Goal: Task Accomplishment & Management: Use online tool/utility

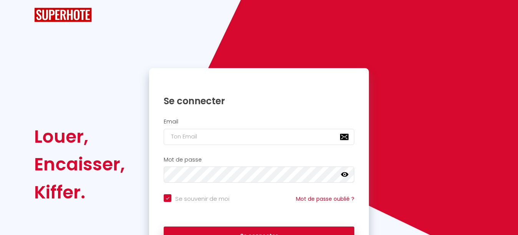
checkbox input "true"
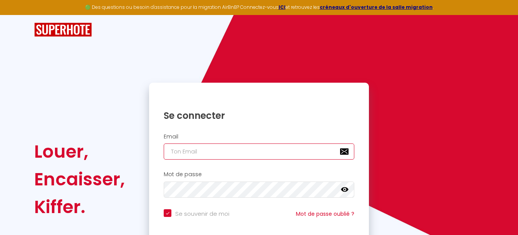
type input "[EMAIL_ADDRESS][DOMAIN_NAME]"
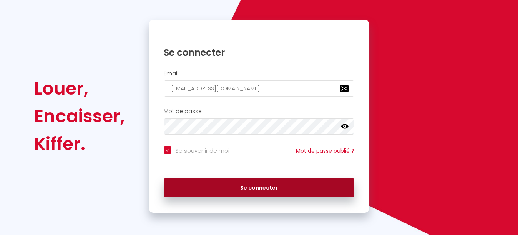
scroll to position [63, 0]
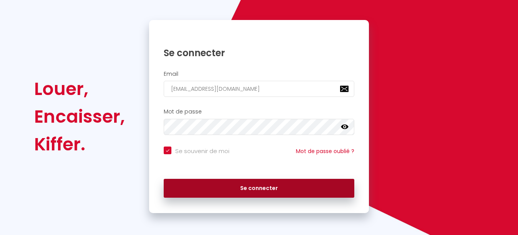
click at [260, 184] on button "Se connecter" at bounding box center [259, 188] width 191 height 19
checkbox input "true"
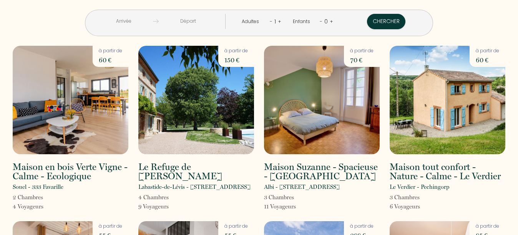
click at [123, 25] on input "text" at bounding box center [123, 21] width 59 height 15
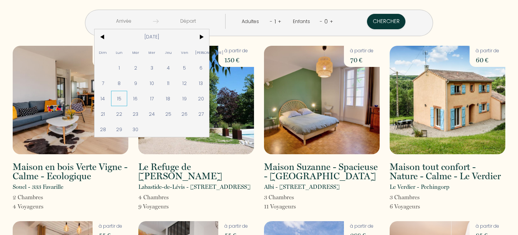
click at [121, 99] on span "15" at bounding box center [119, 98] width 17 height 15
type input "[DATE]"
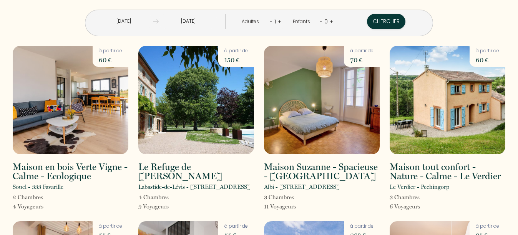
click at [185, 17] on input "[DATE]" at bounding box center [188, 21] width 59 height 15
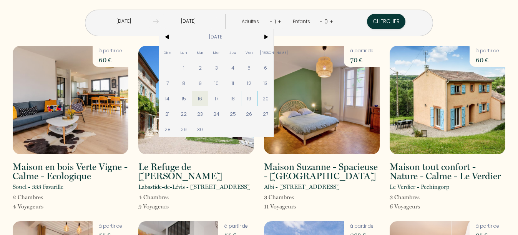
click at [246, 94] on span "19" at bounding box center [249, 98] width 17 height 15
type input "[DATE]"
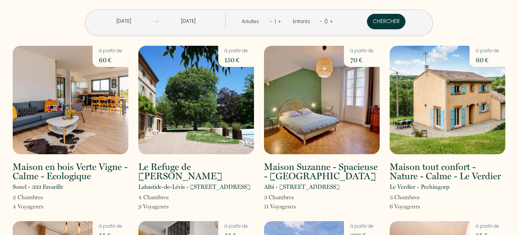
click at [279, 20] on link "+" at bounding box center [279, 21] width 3 height 7
click at [279, 20] on link "+" at bounding box center [280, 21] width 3 height 7
click at [387, 23] on button "Chercher" at bounding box center [387, 21] width 38 height 15
